Goal: Find contact information: Find contact information

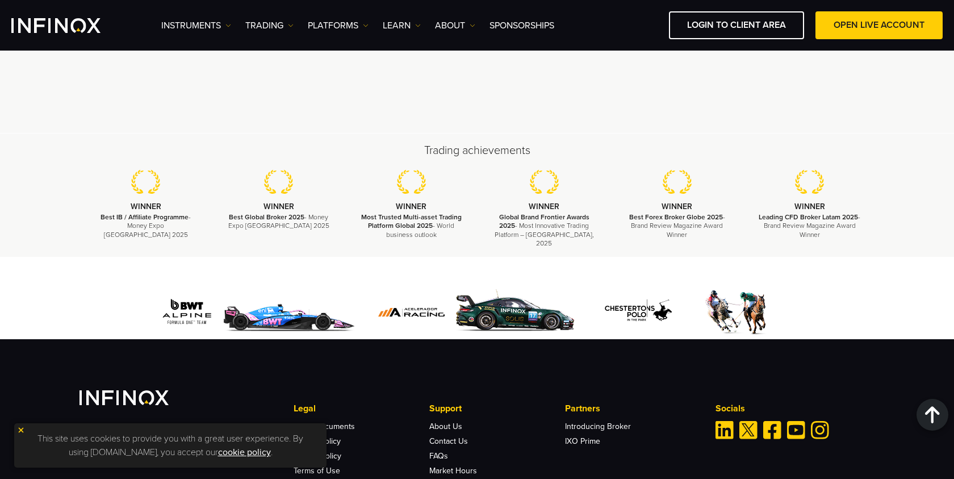
scroll to position [3467, 0]
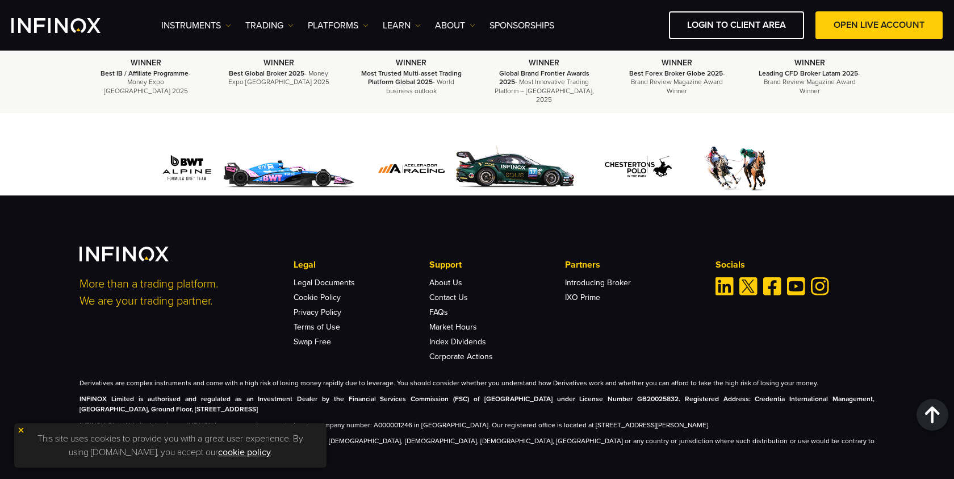
click at [17, 430] on img at bounding box center [21, 430] width 8 height 8
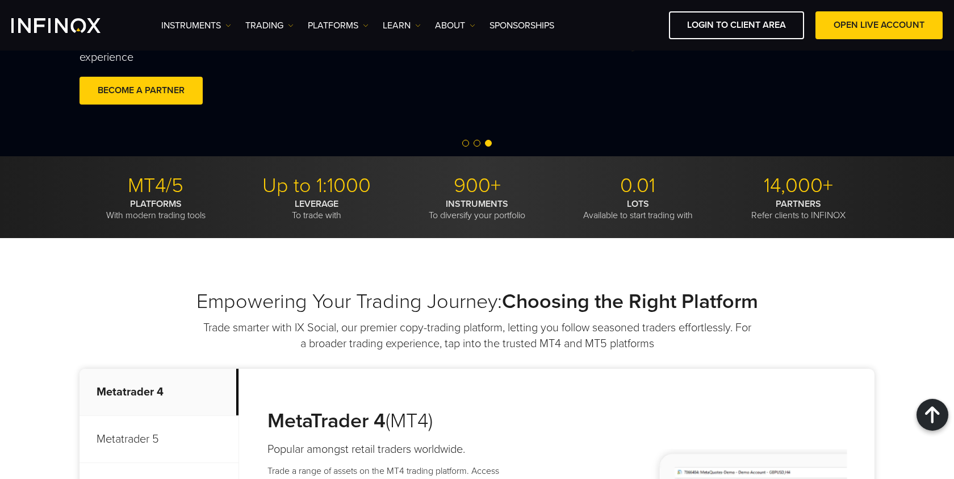
scroll to position [0, 0]
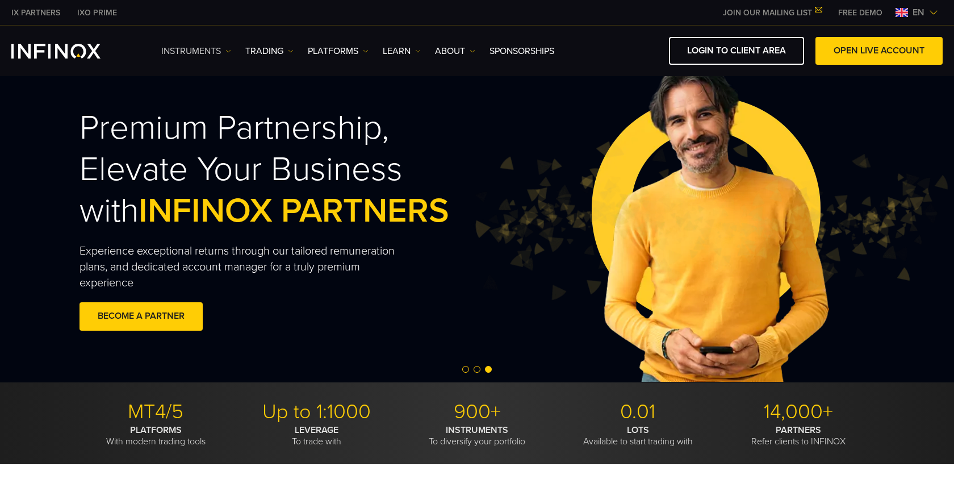
click at [218, 52] on link "Instruments" at bounding box center [196, 51] width 70 height 14
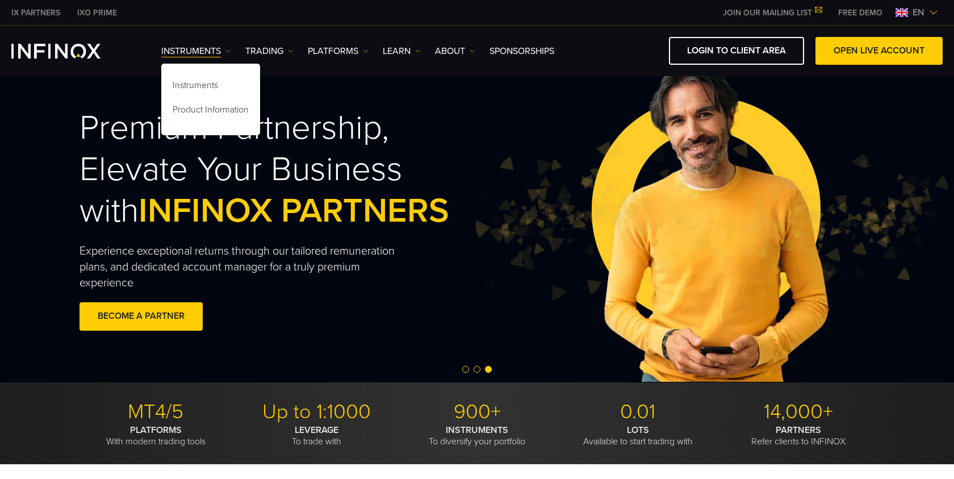
click at [289, 42] on div "Instruments Instruments Product Information TRADING Accounts" at bounding box center [551, 51] width 781 height 28
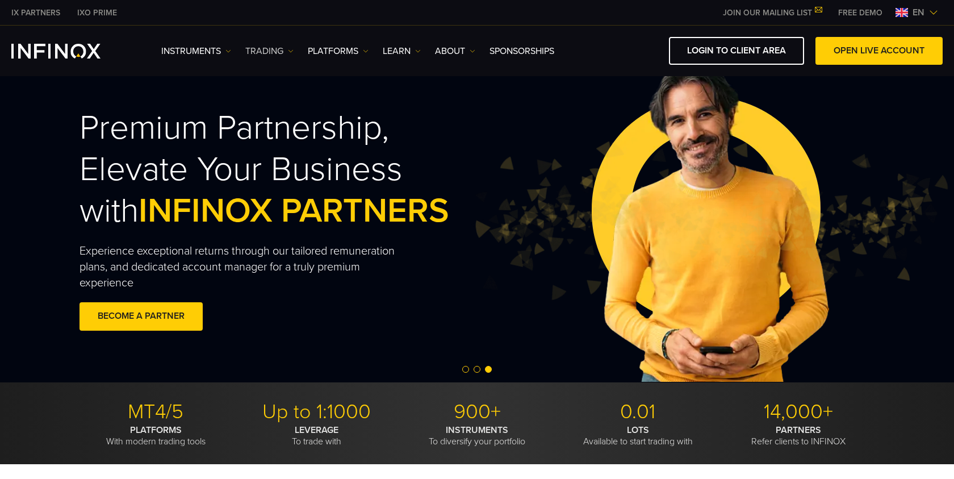
click at [289, 45] on link "TRADING" at bounding box center [269, 51] width 48 height 14
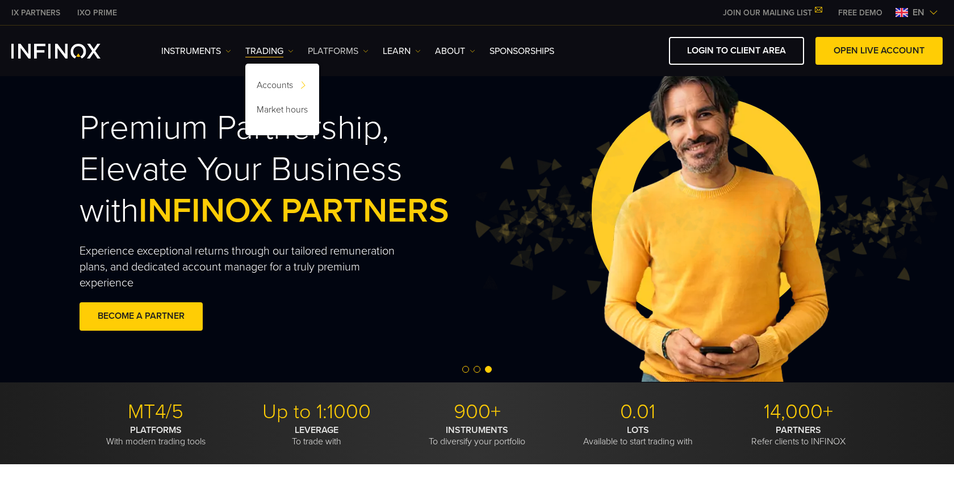
click at [332, 56] on link "PLATFORMS" at bounding box center [338, 51] width 61 height 14
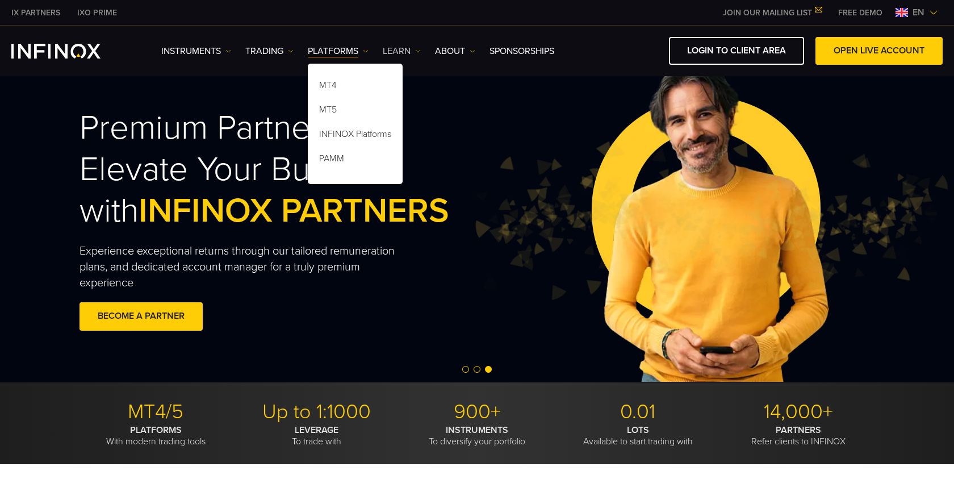
click at [404, 49] on link "Learn" at bounding box center [402, 51] width 38 height 14
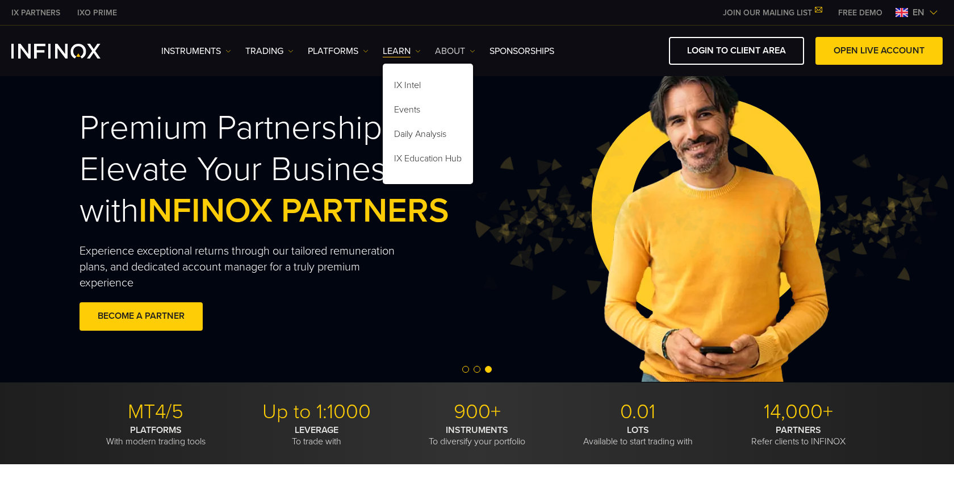
click at [452, 45] on link "ABOUT" at bounding box center [455, 51] width 40 height 14
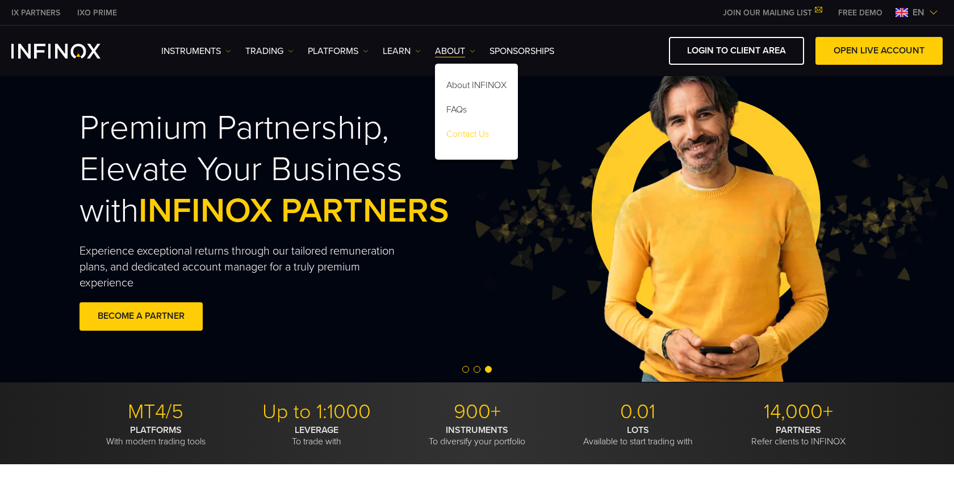
click at [496, 125] on link "Contact Us" at bounding box center [476, 136] width 83 height 24
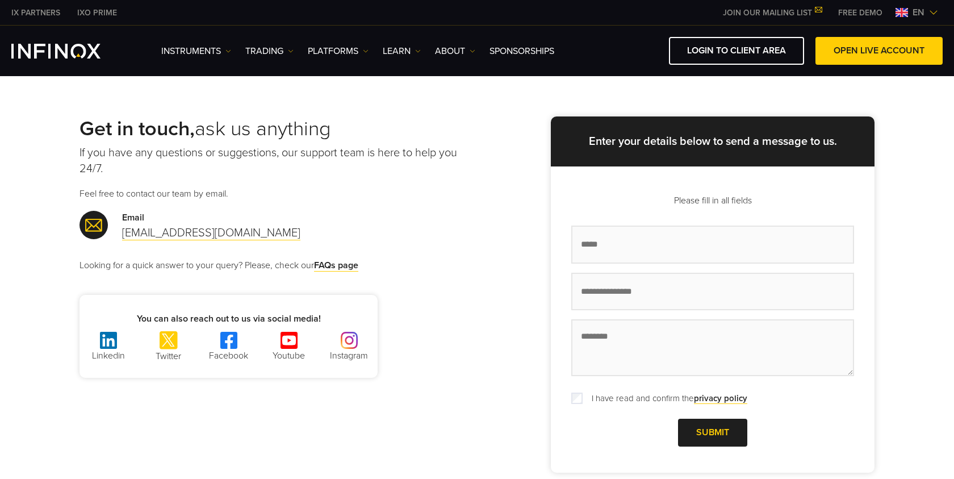
click at [916, 15] on span "en" at bounding box center [918, 13] width 21 height 14
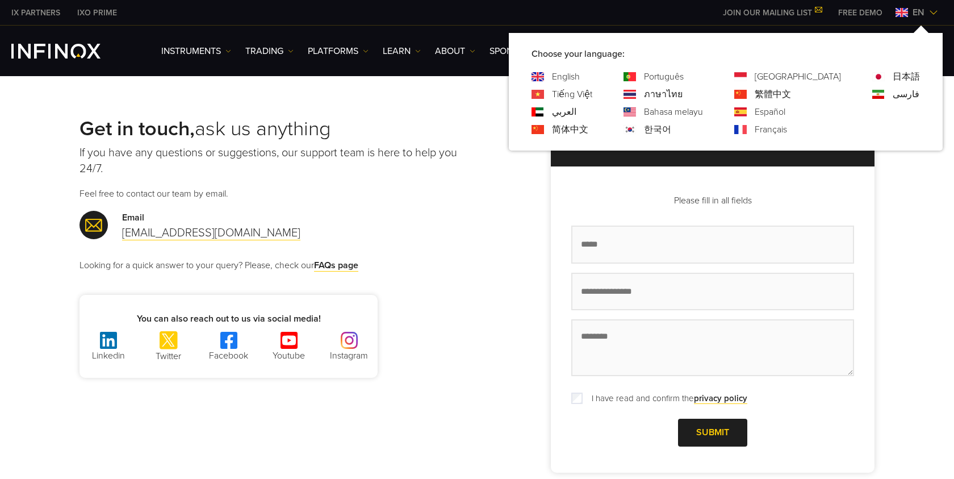
click at [401, 111] on div "Get in touch, ask us anything If you have any questions or suggestions, our sup…" at bounding box center [477, 296] width 954 height 463
